Goal: Task Accomplishment & Management: Use online tool/utility

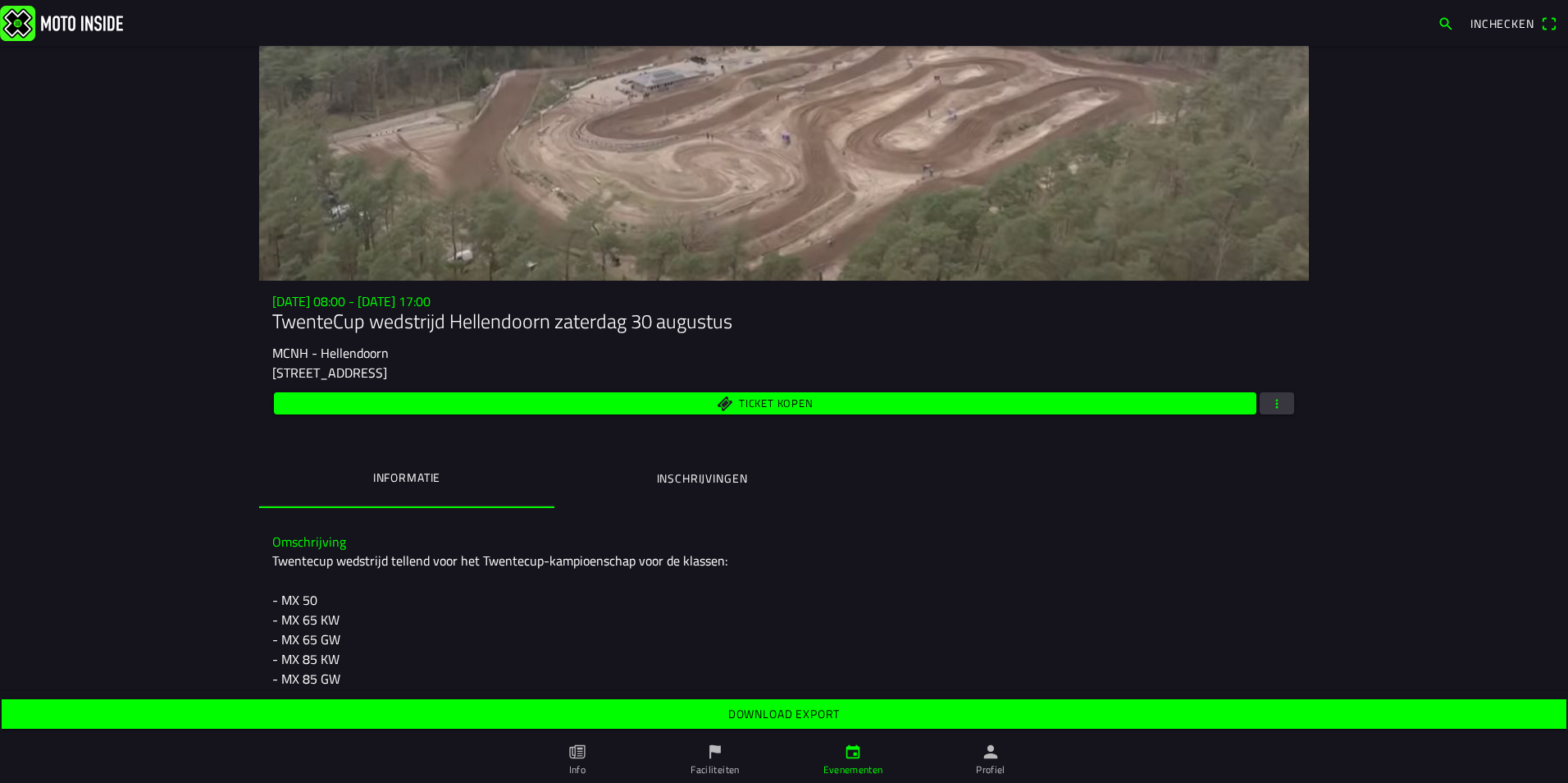
click at [75, 32] on img at bounding box center [61, 22] width 123 height 35
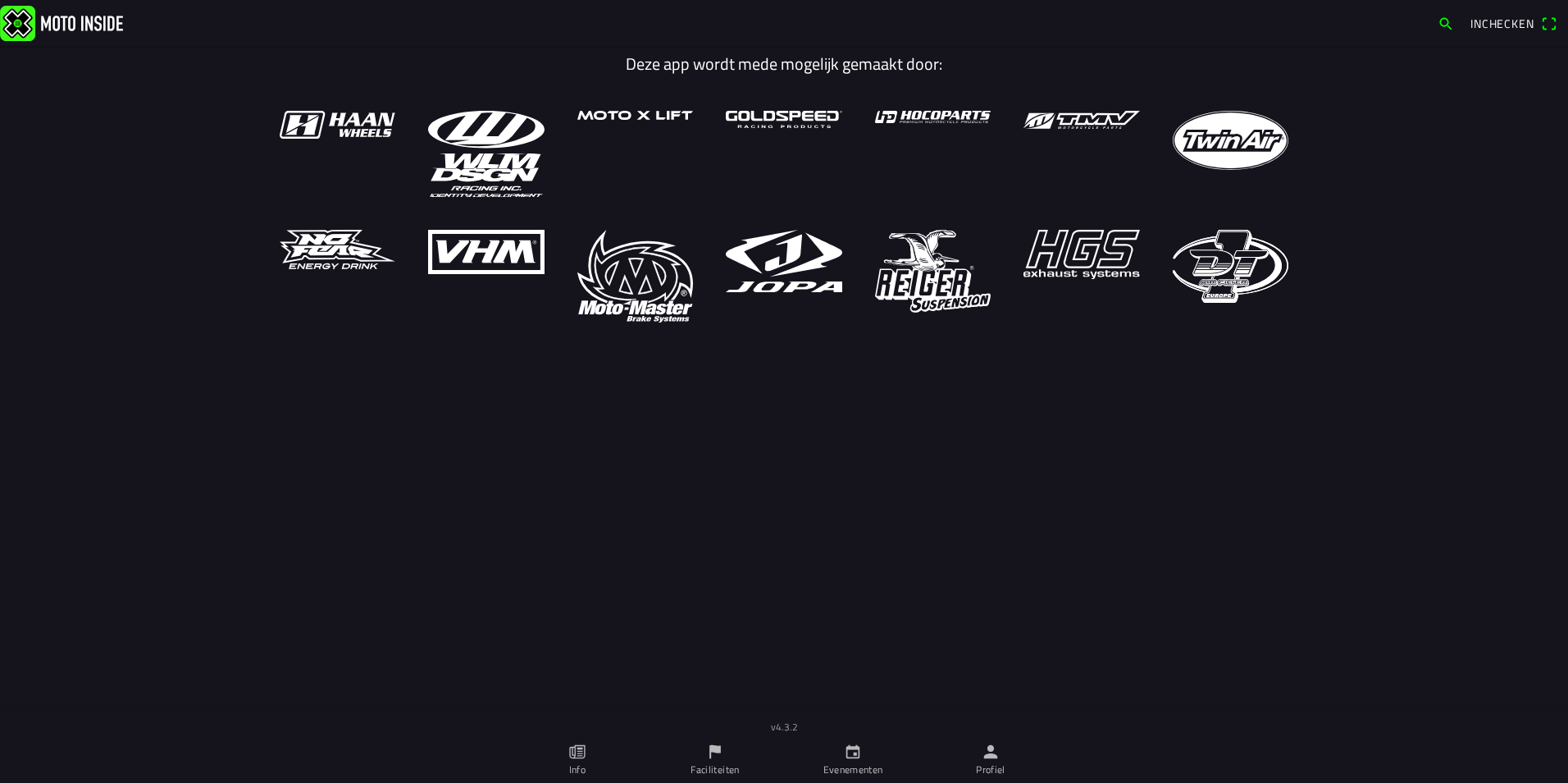
click at [984, 752] on icon "person" at bounding box center [990, 751] width 18 height 18
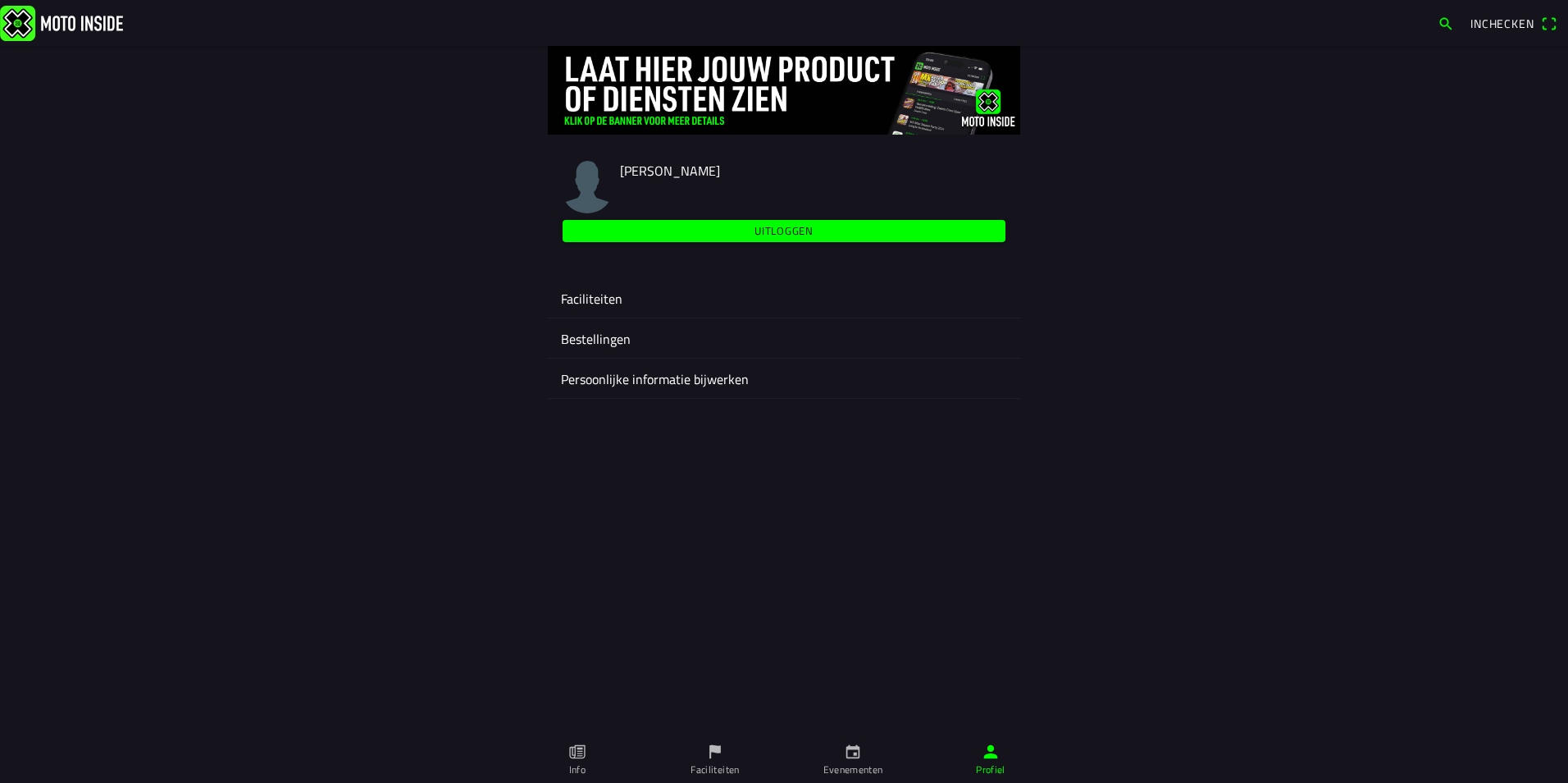
click at [598, 292] on ion-label "Faciliteiten" at bounding box center [784, 298] width 446 height 19
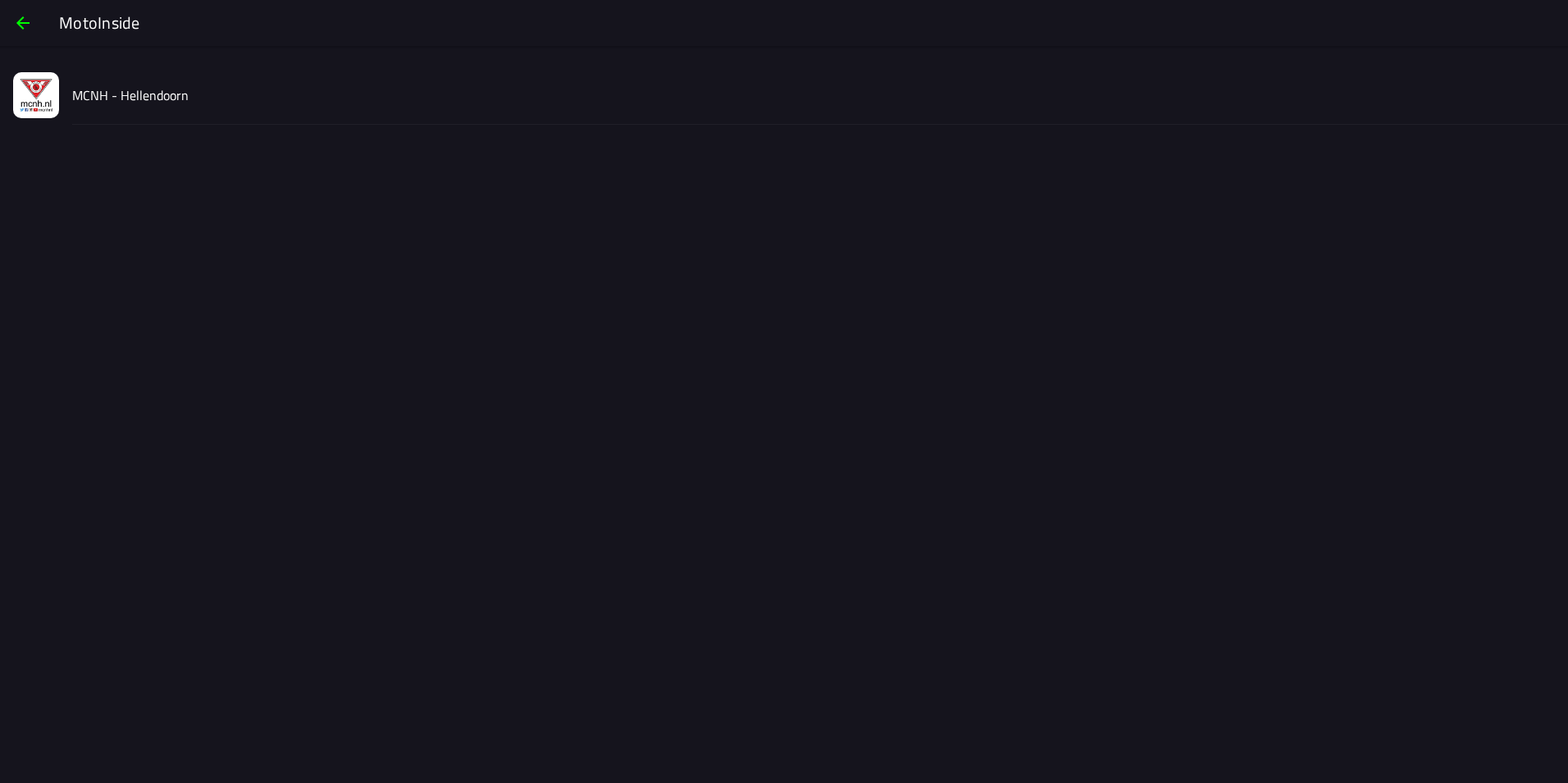
click at [0, 0] on slot "MCNH - Hellendoorn" at bounding box center [0, 0] width 0 height 0
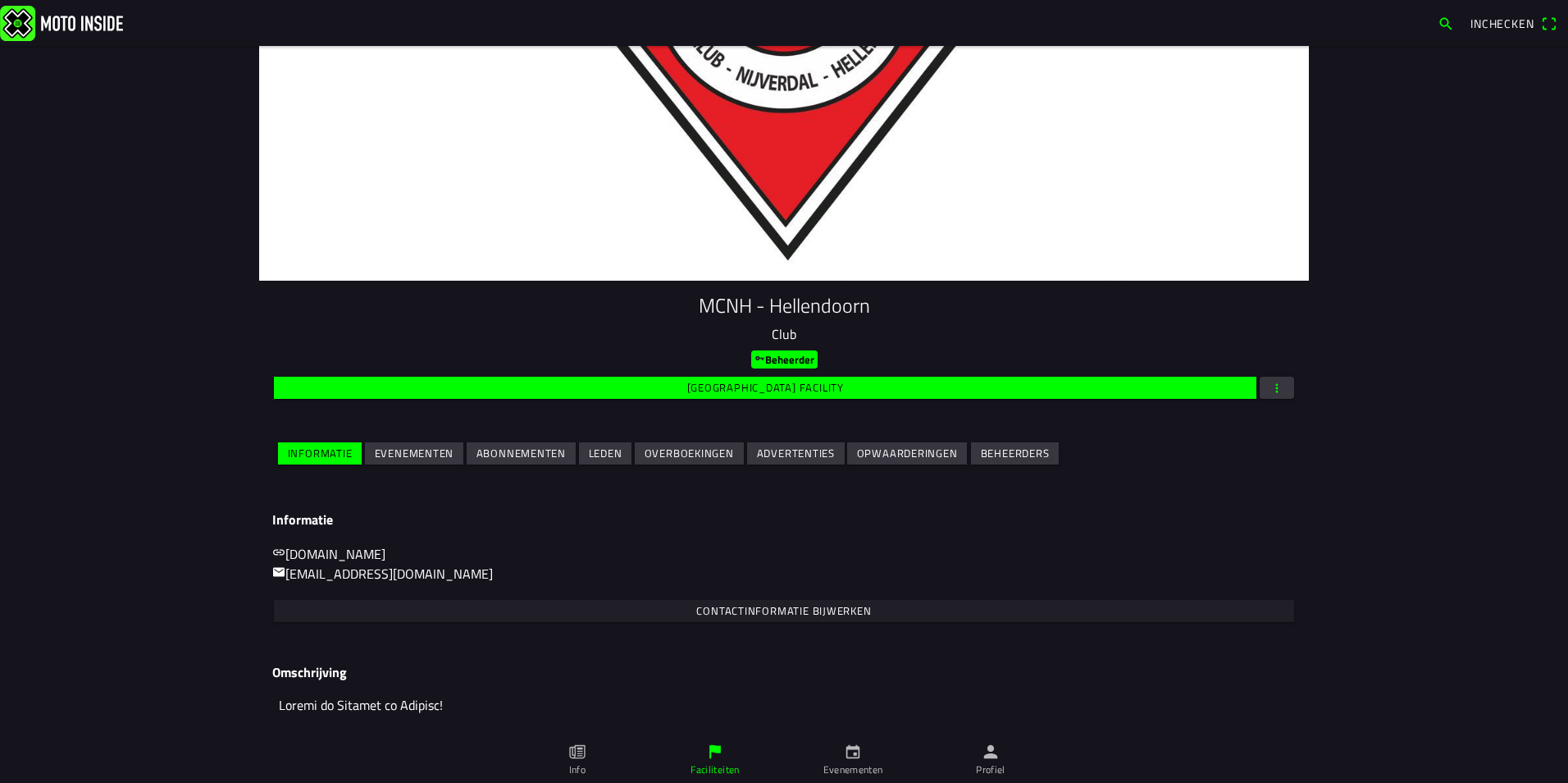
click at [0, 0] on slot "Evenementen" at bounding box center [0, 0] width 0 height 0
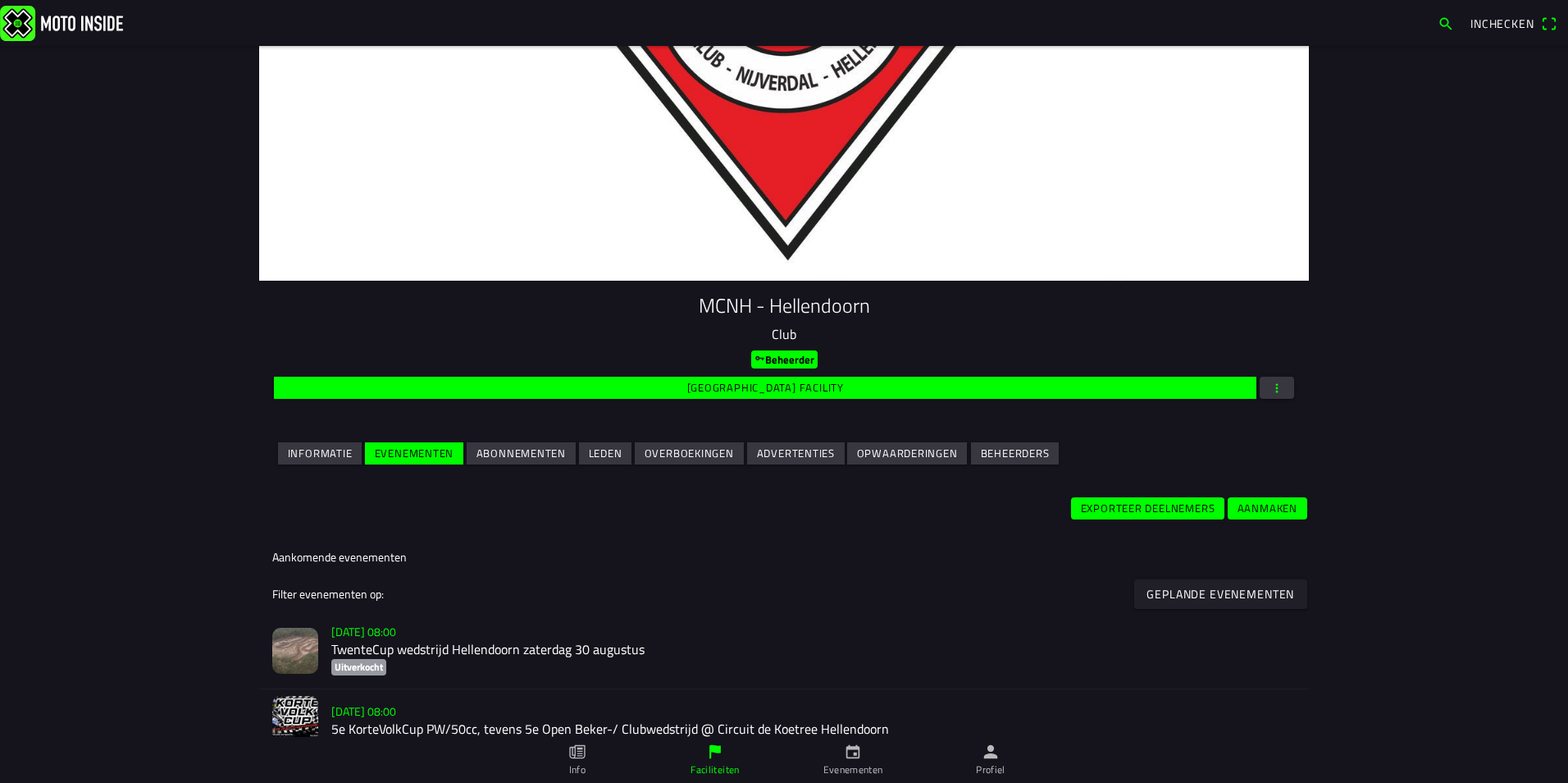
click at [411, 651] on h2 "TwenteCup wedstrijd Hellendoorn zaterdag 30 augustus" at bounding box center [813, 649] width 964 height 16
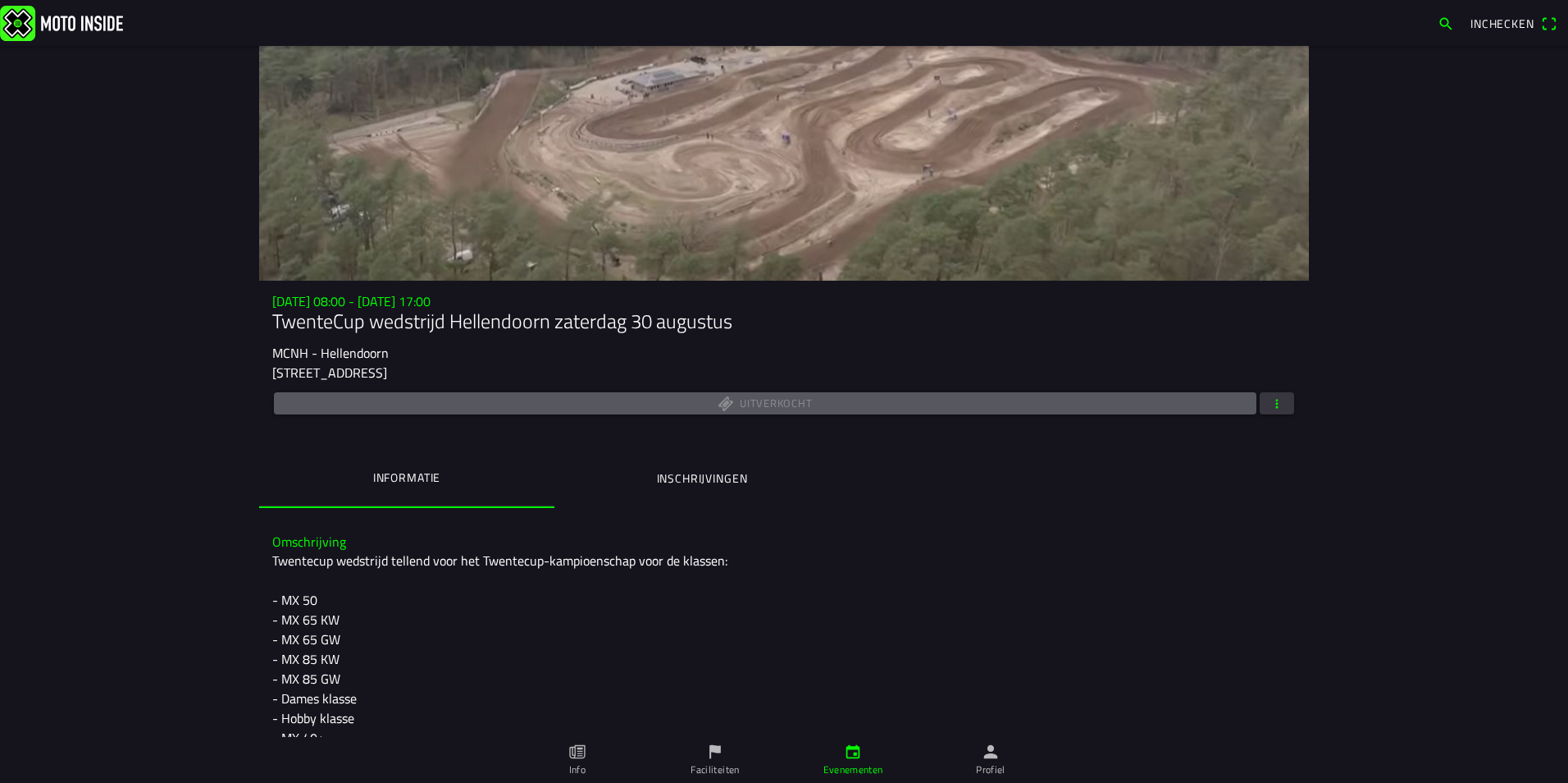
click at [1279, 408] on button "button" at bounding box center [1276, 404] width 34 height 22
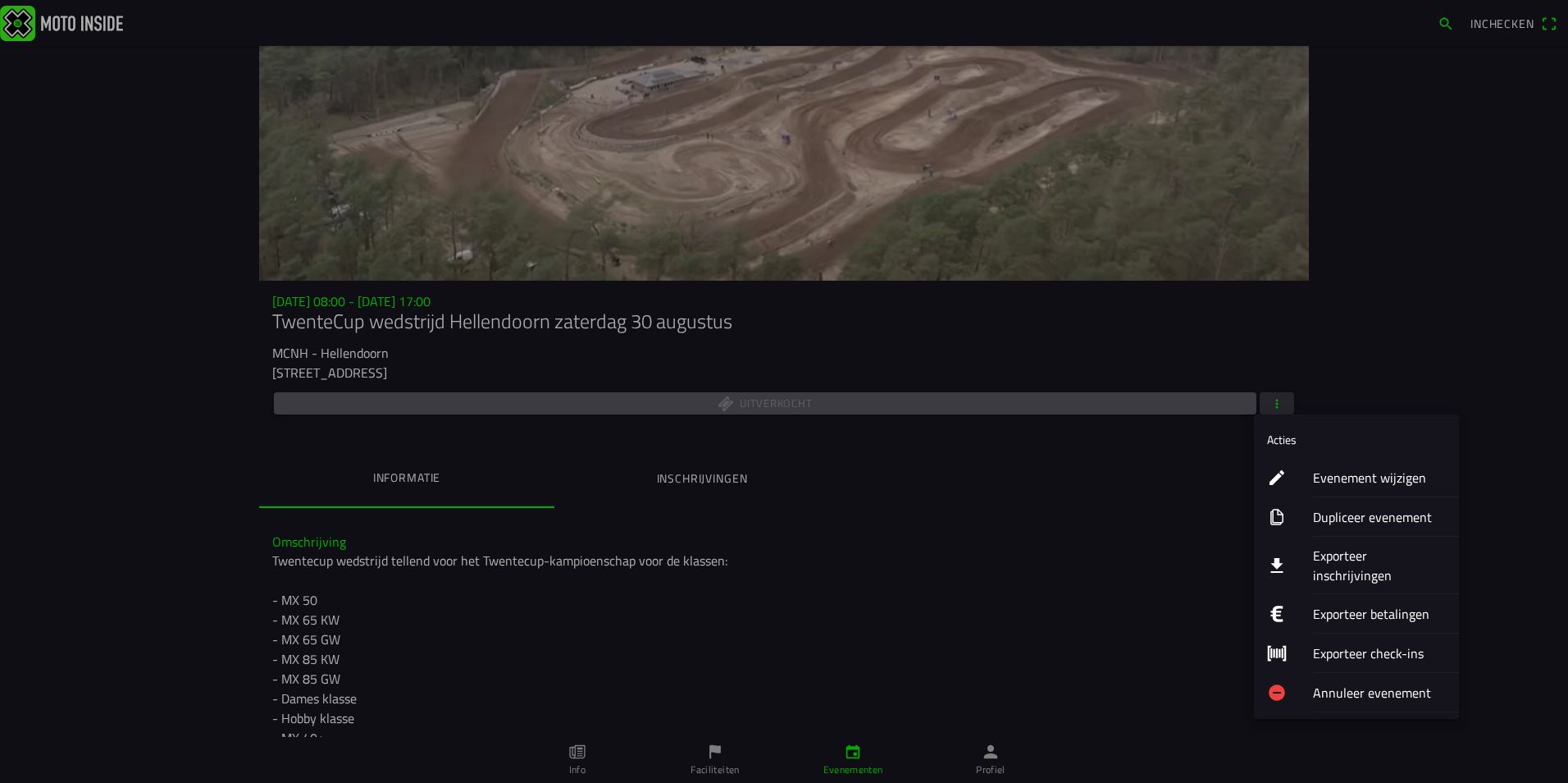
click at [1352, 558] on ion-label "Exporteer inschrijvingen" at bounding box center [1379, 565] width 133 height 40
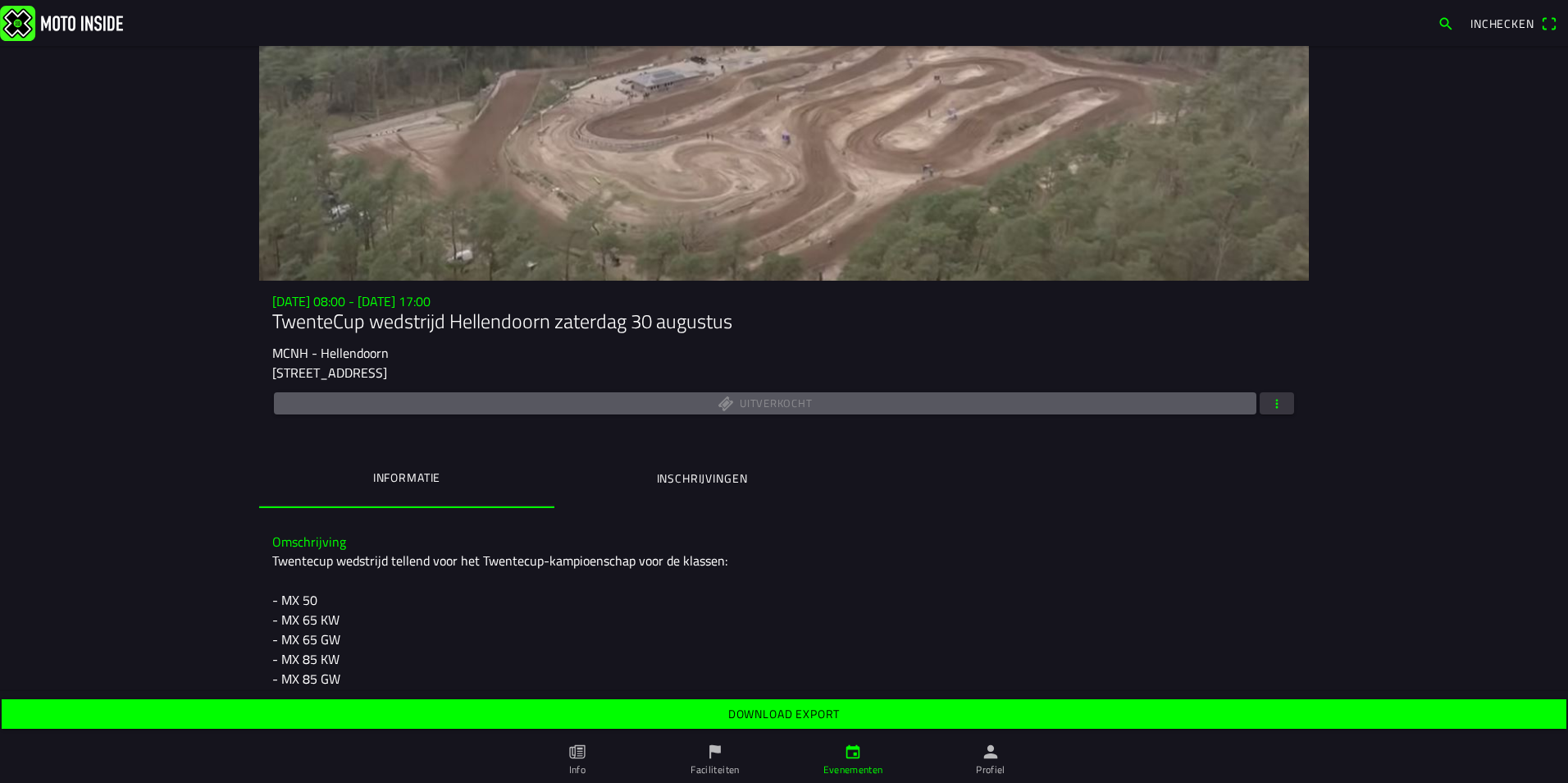
click at [0, 0] on slot "Download export" at bounding box center [0, 0] width 0 height 0
